Goal: Transaction & Acquisition: Purchase product/service

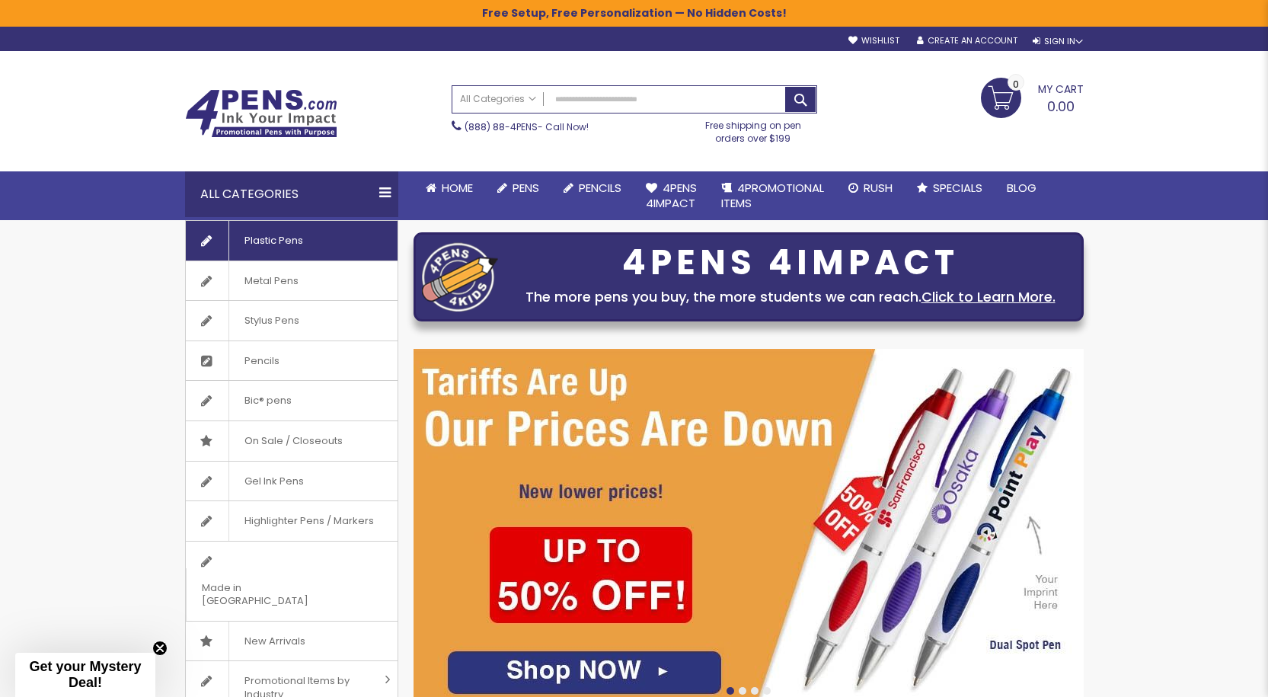
click at [279, 243] on span "Plastic Pens" at bounding box center [273, 241] width 90 height 40
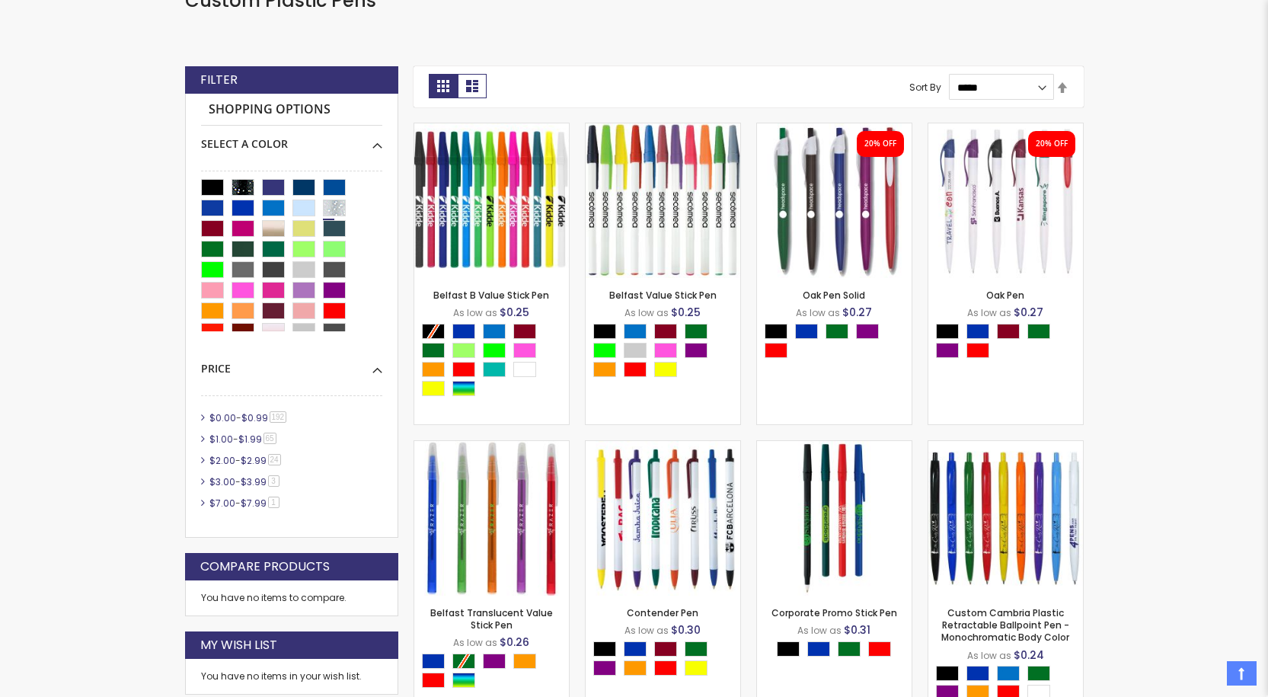
scroll to position [407, 0]
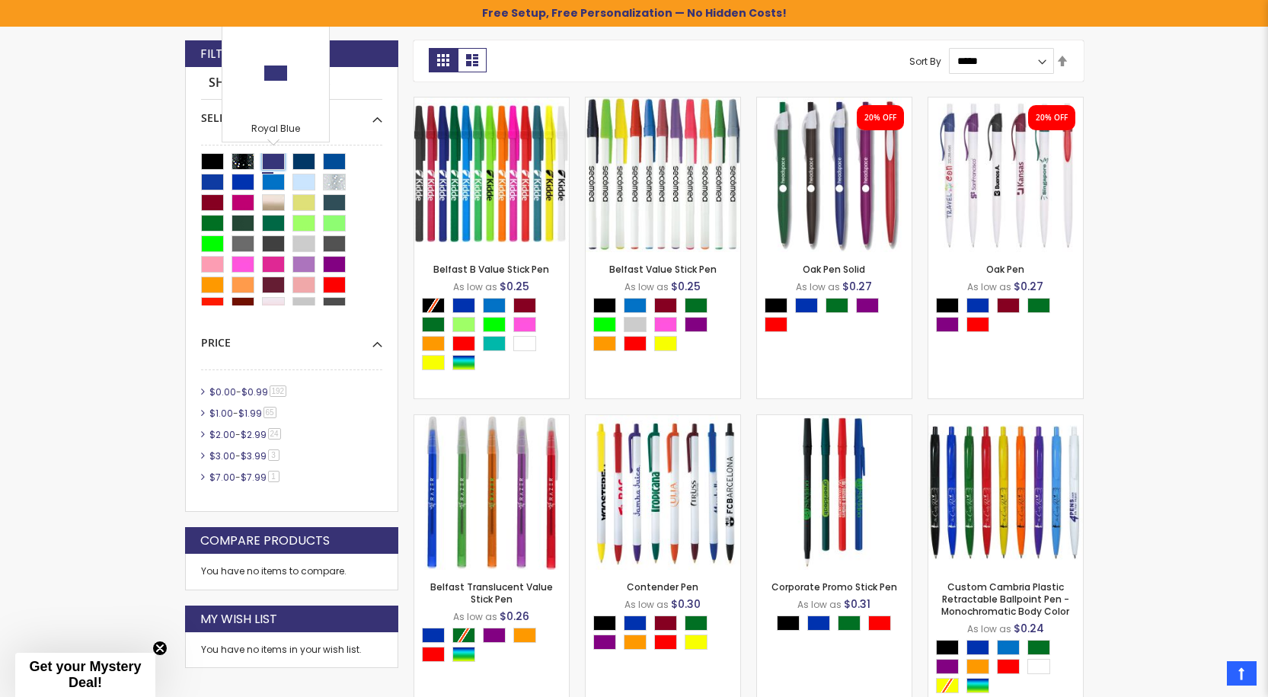
click at [274, 162] on div "Royal Blue" at bounding box center [273, 161] width 23 height 17
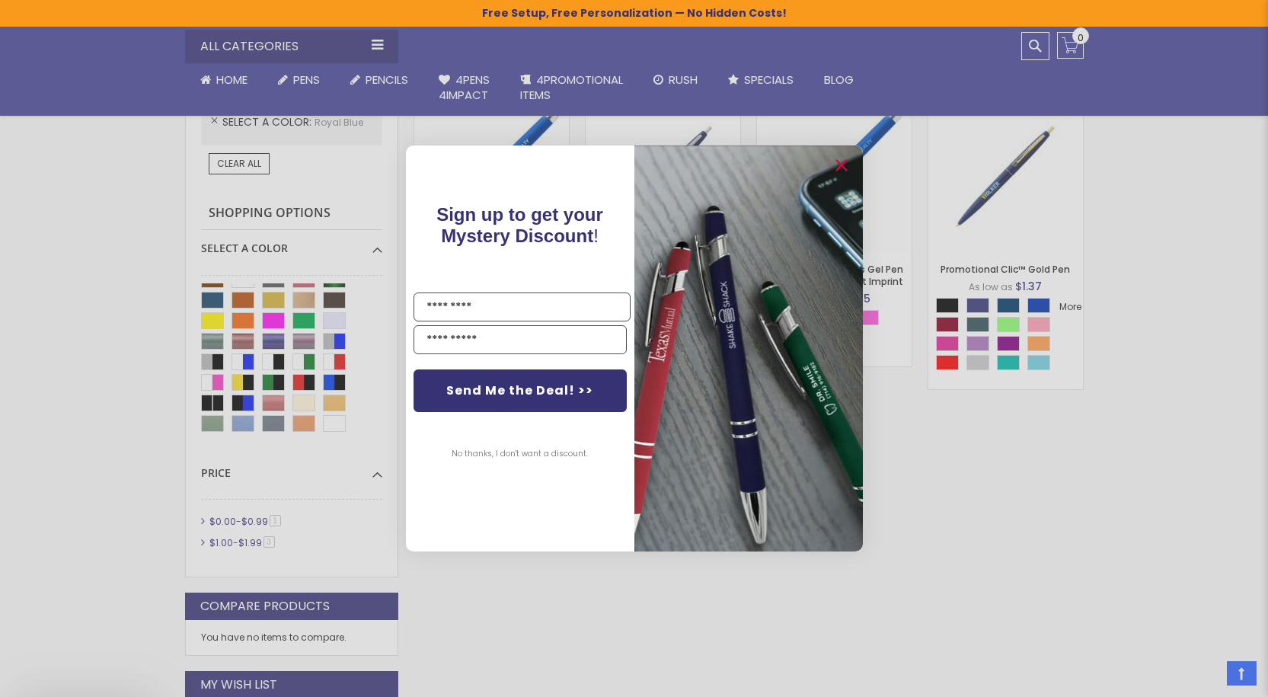
scroll to position [560, 0]
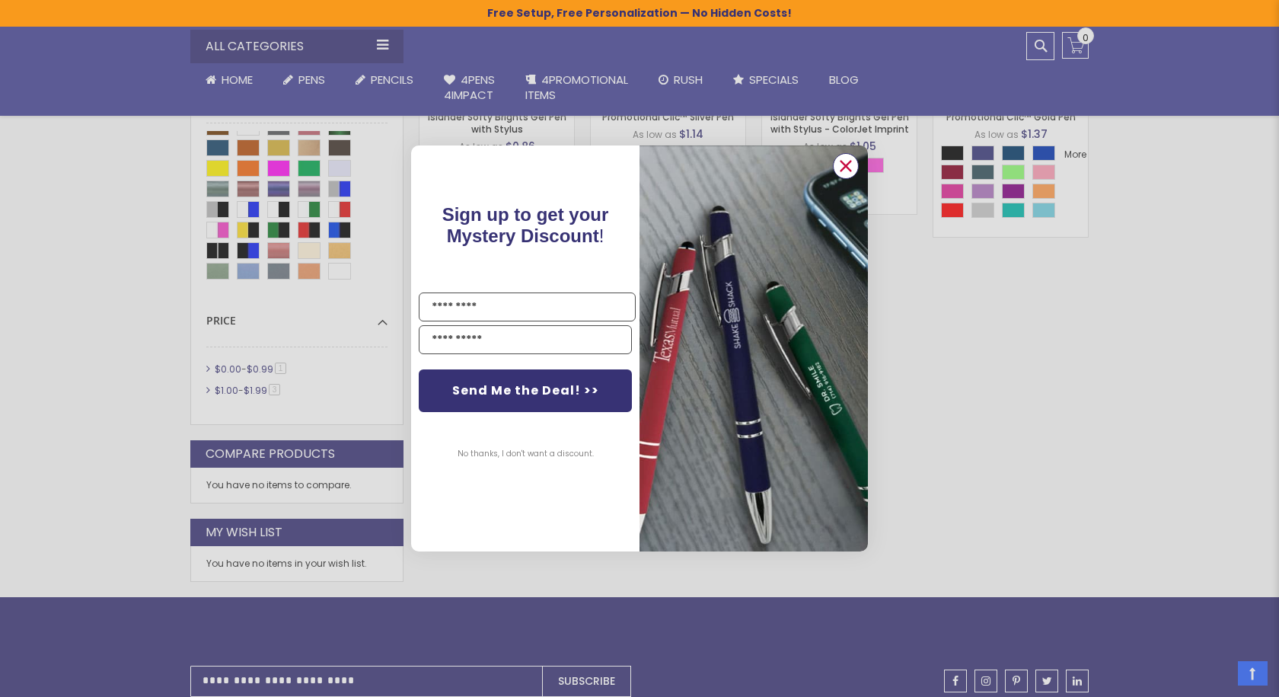
click at [850, 168] on circle "Close dialog" at bounding box center [845, 166] width 23 height 23
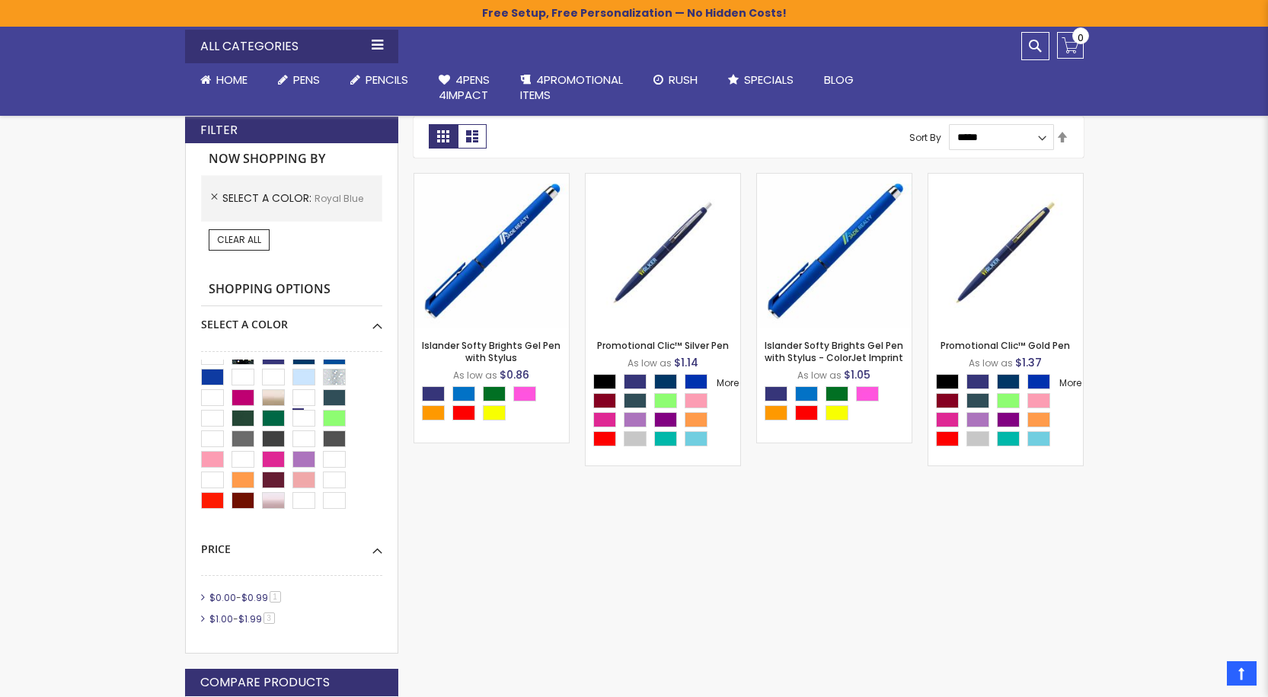
scroll to position [0, 0]
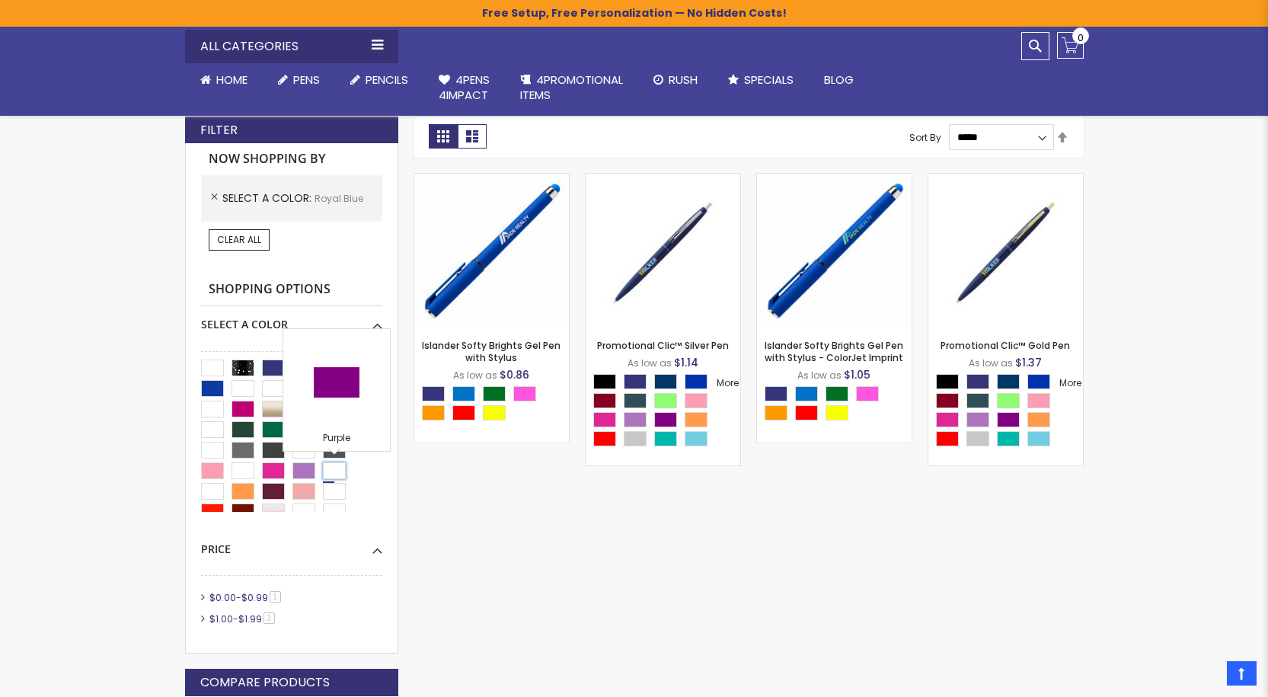
click at [333, 466] on div "Purple" at bounding box center [334, 470] width 23 height 17
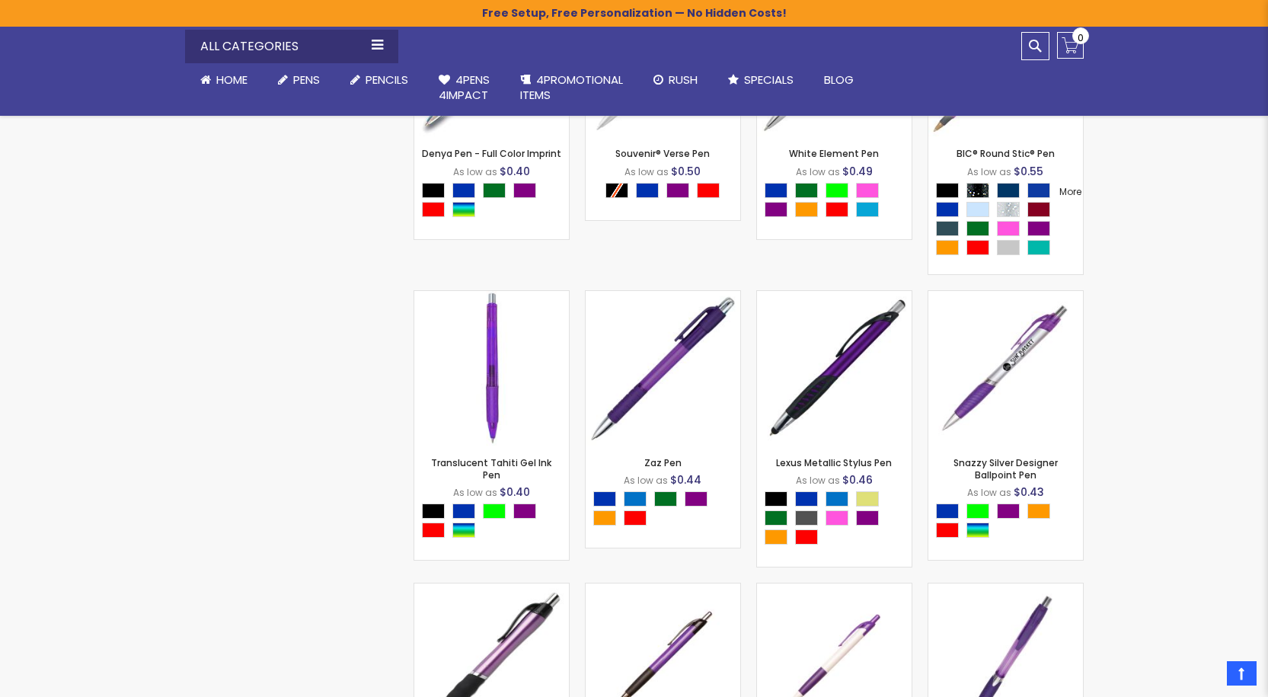
scroll to position [2615, 0]
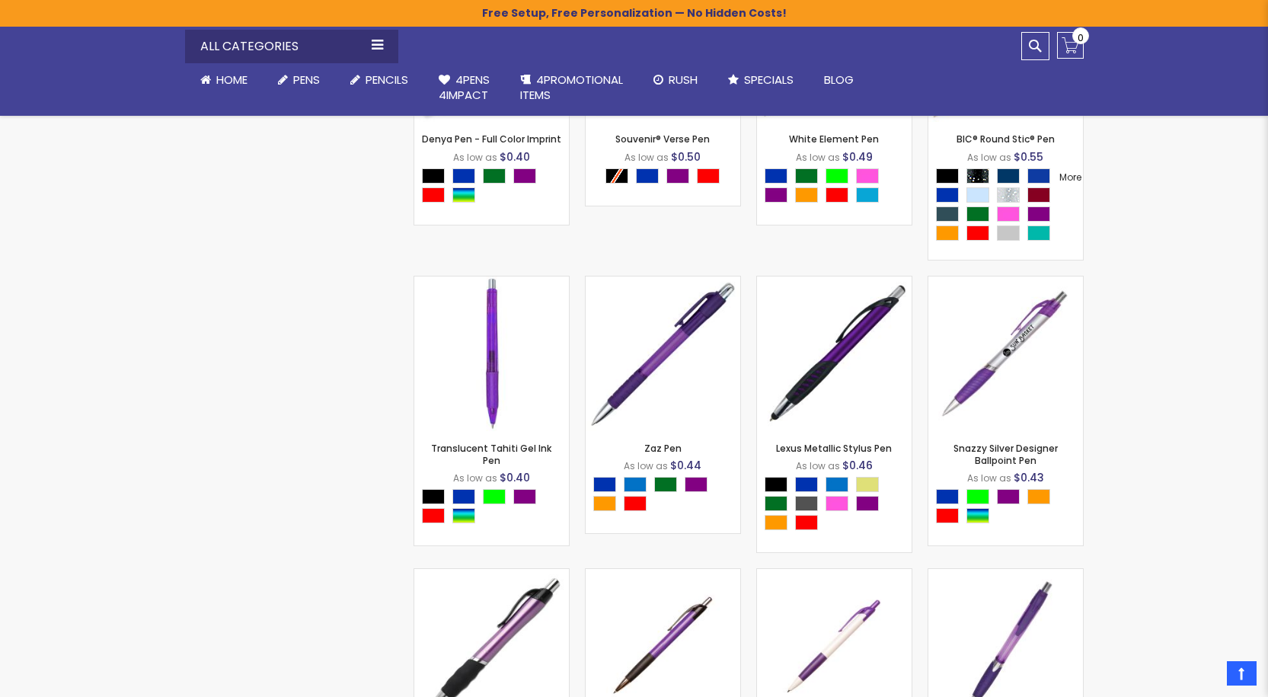
scroll to position [331, 0]
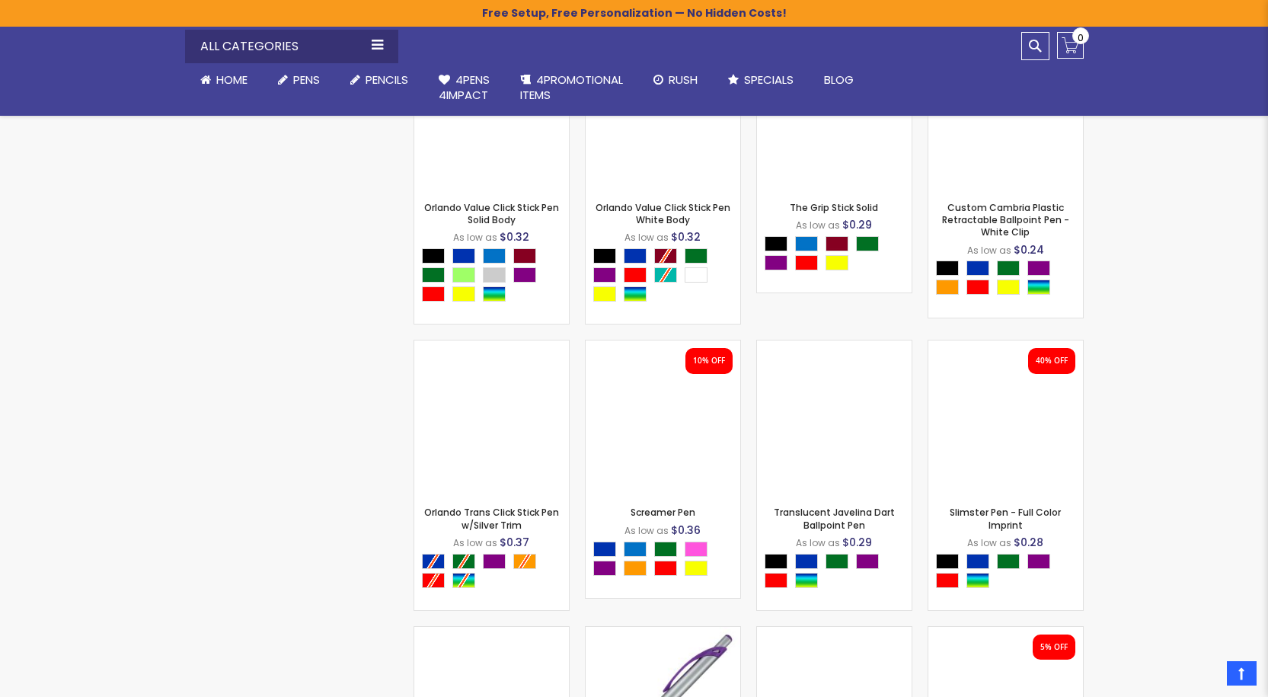
scroll to position [1245, 0]
